Goal: Check status

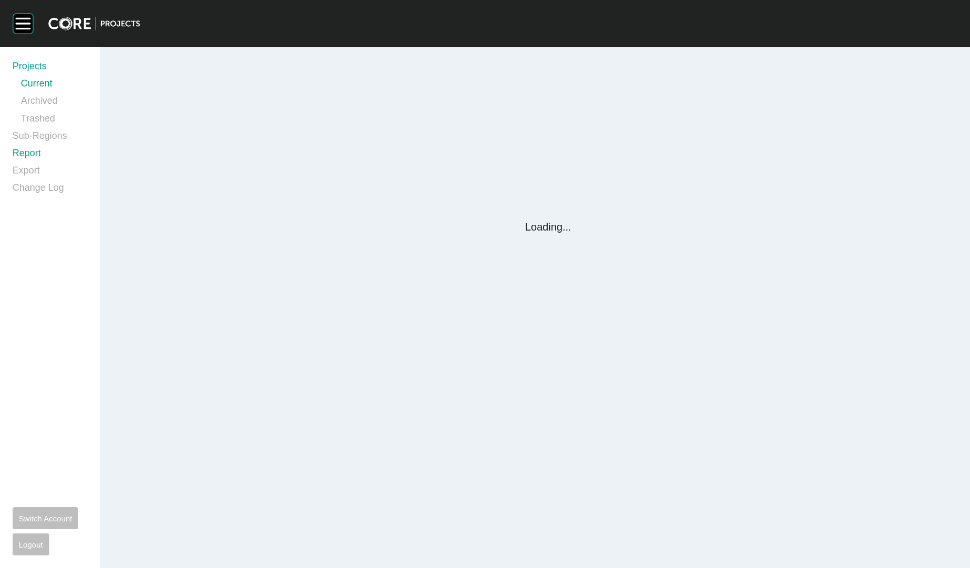
click at [24, 153] on link "Report" at bounding box center [50, 155] width 74 height 17
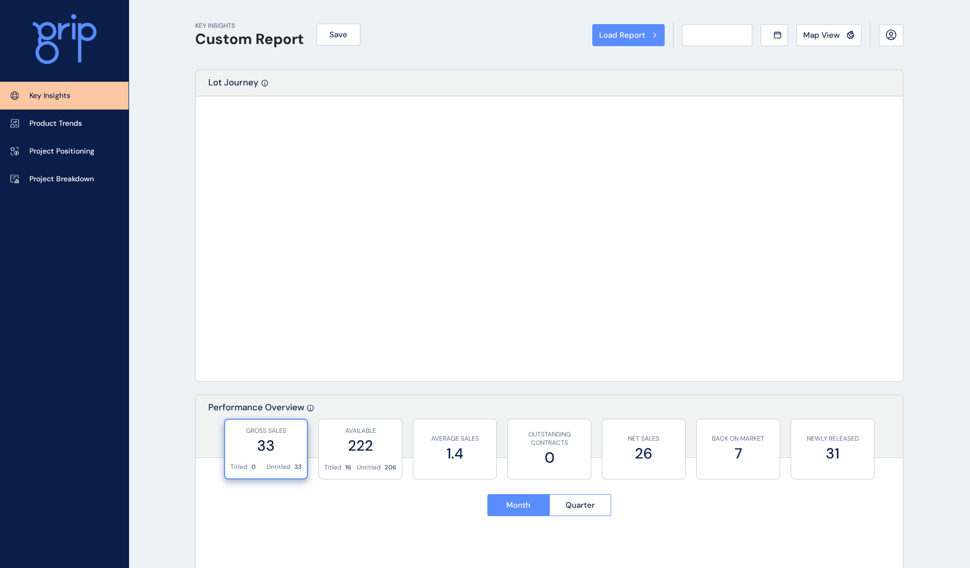
drag, startPoint x: 23, startPoint y: 153, endPoint x: 443, endPoint y: 199, distance: 422.0
click at [26, 153] on div "Load Report Select from a previously saved report or search for a subregion bel…" at bounding box center [485, 284] width 970 height 568
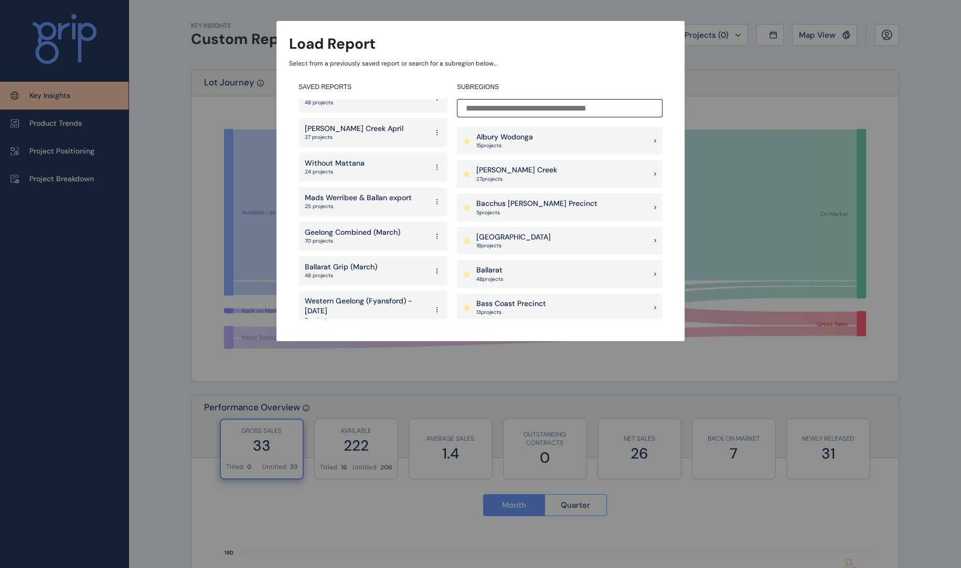
scroll to position [2196, 0]
click at [387, 239] on p "70 projects" at bounding box center [352, 242] width 95 height 7
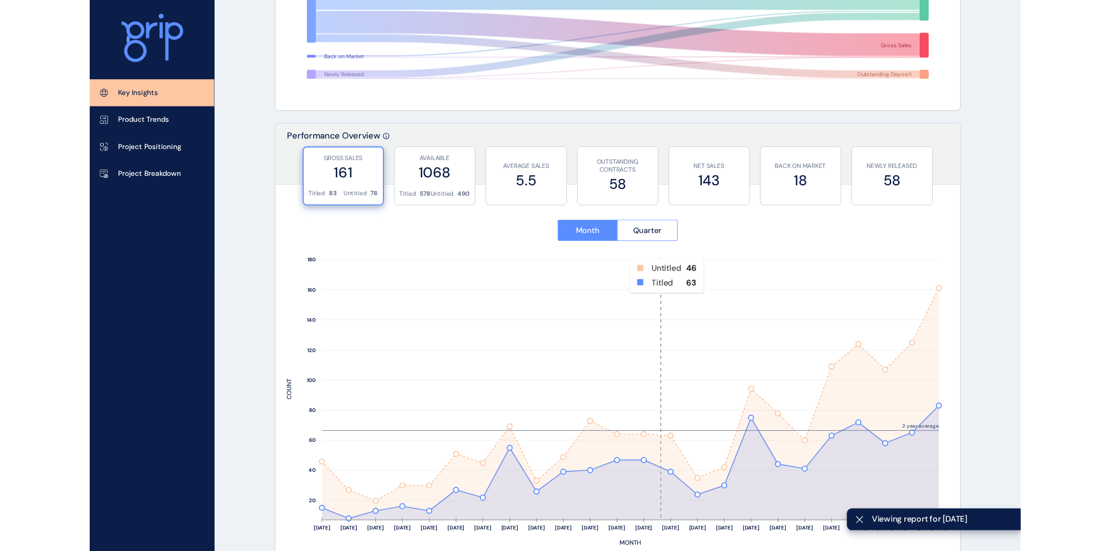
scroll to position [405, 0]
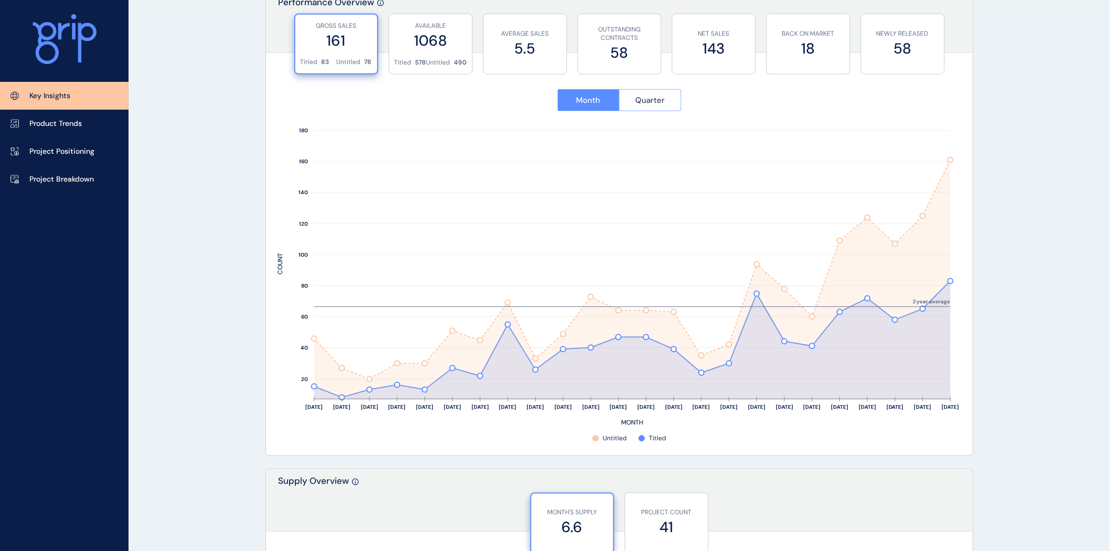
click at [640, 104] on span "Quarter" at bounding box center [649, 100] width 29 height 10
